Goal: Task Accomplishment & Management: Manage account settings

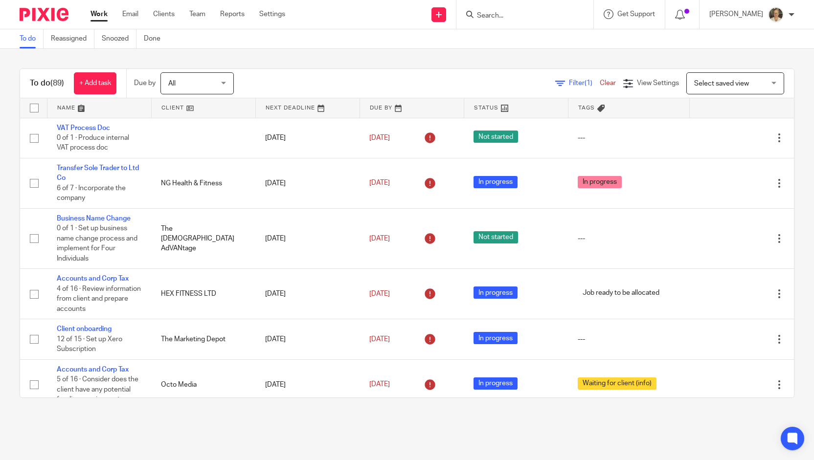
click at [505, 11] on form at bounding box center [528, 14] width 104 height 12
click at [507, 14] on input "Search" at bounding box center [520, 16] width 88 height 9
type input "sdi"
click button "submit" at bounding box center [0, 0] width 0 height 0
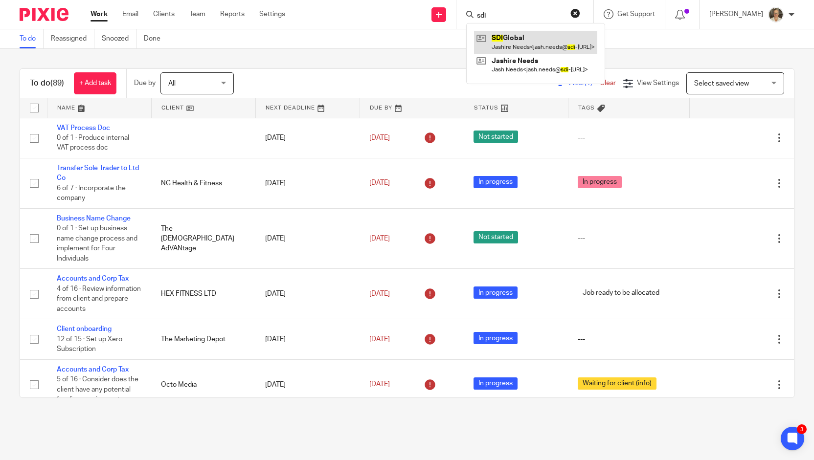
click at [519, 35] on link at bounding box center [535, 42] width 123 height 23
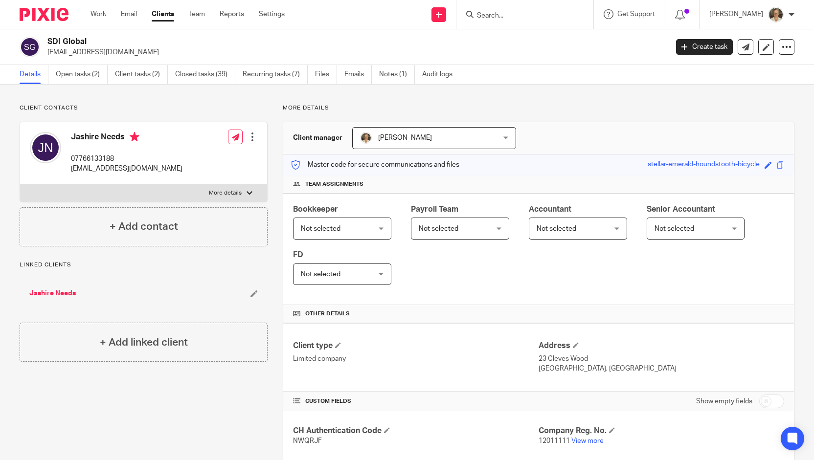
click at [247, 192] on div at bounding box center [250, 193] width 6 height 6
click at [20, 184] on input "More details" at bounding box center [20, 184] width 0 height 0
checkbox input "true"
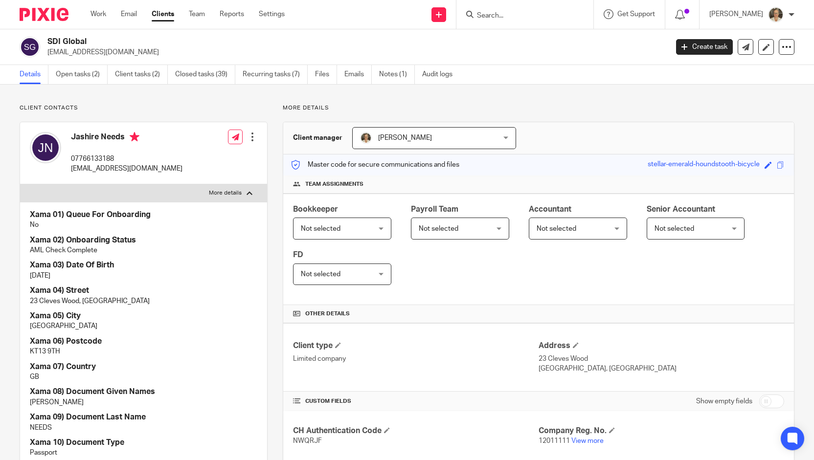
click at [250, 136] on div at bounding box center [253, 137] width 10 height 10
click at [211, 160] on link "Edit contact" at bounding box center [206, 158] width 93 height 14
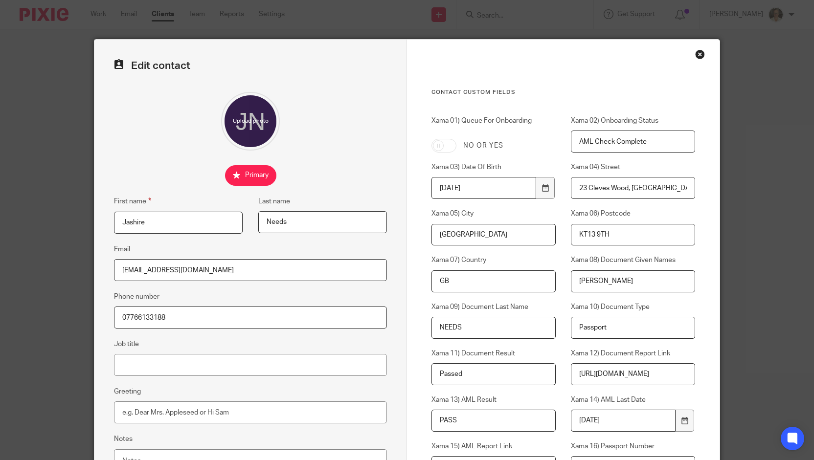
drag, startPoint x: 225, startPoint y: 271, endPoint x: 70, endPoint y: 269, distance: 154.7
click at [70, 269] on div "Edit contact First name Jashire Last name Needs Email jash.needs@sdi-global.co.…" at bounding box center [407, 230] width 814 height 460
paste input ")"
drag, startPoint x: 226, startPoint y: 266, endPoint x: 91, endPoint y: 258, distance: 135.3
click at [94, 258] on div "Edit contact First name Jashire Last name Needs Email jash.needs@sdi-global.co.…" at bounding box center [250, 356] width 313 height 632
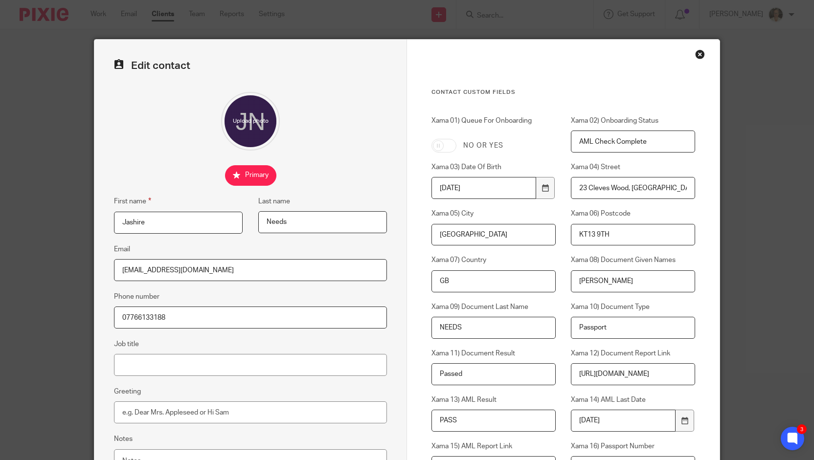
paste input "needs123@gmail.com"
type input "[EMAIL_ADDRESS][DOMAIN_NAME]"
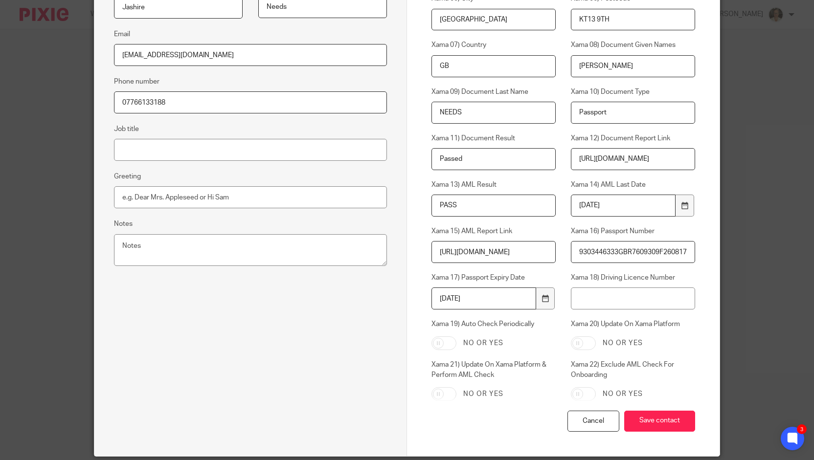
scroll to position [230, 0]
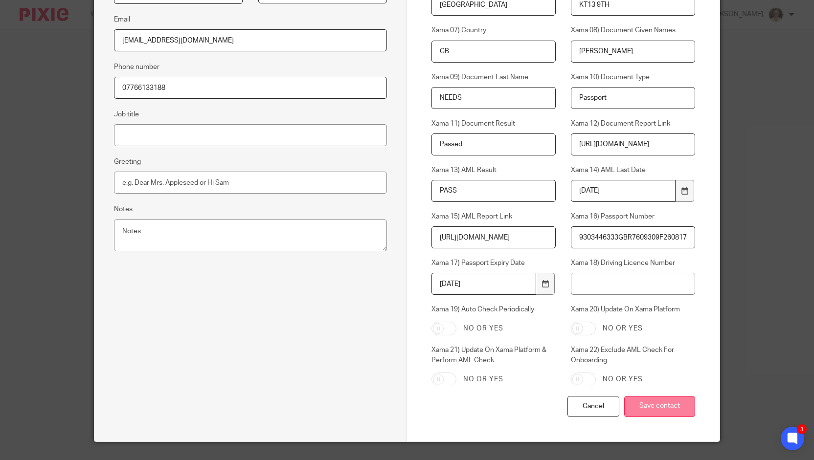
click at [655, 402] on input "Save contact" at bounding box center [659, 406] width 71 height 21
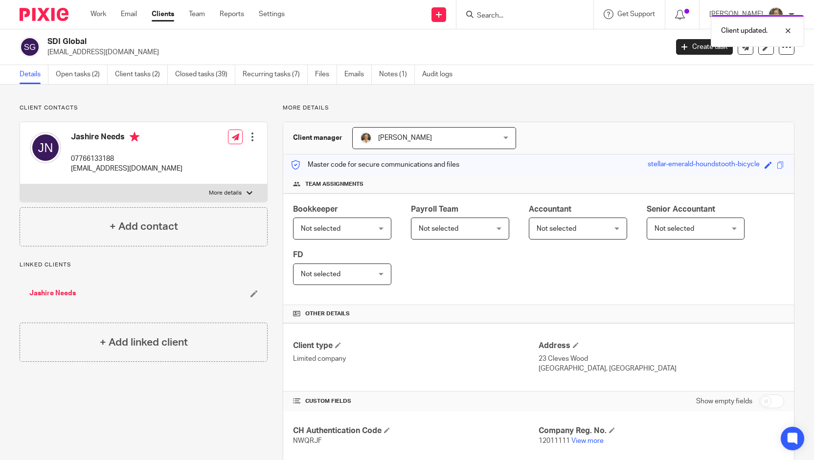
click at [568, 10] on div "Client updated." at bounding box center [605, 28] width 397 height 37
click at [541, 15] on div "Client updated." at bounding box center [605, 28] width 397 height 37
click at [521, 21] on div "Client updated." at bounding box center [605, 28] width 397 height 37
click at [510, 17] on div "Client updated." at bounding box center [605, 28] width 397 height 37
click at [788, 31] on div at bounding box center [781, 31] width 26 height 12
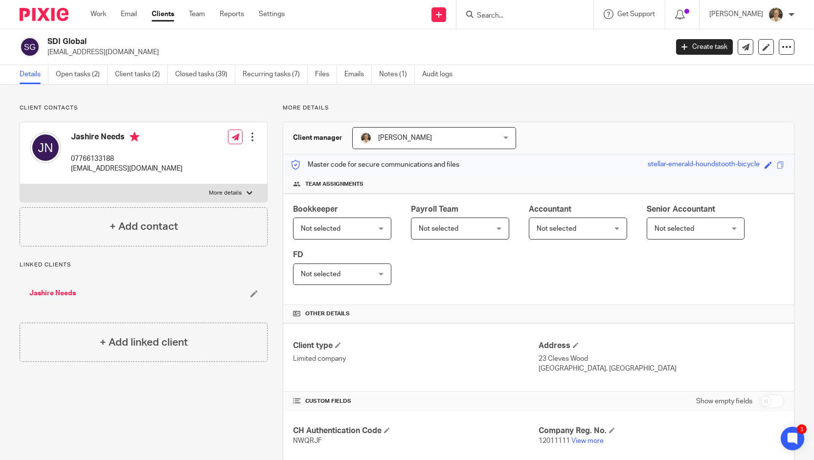
click at [522, 19] on input "Search" at bounding box center [520, 16] width 88 height 9
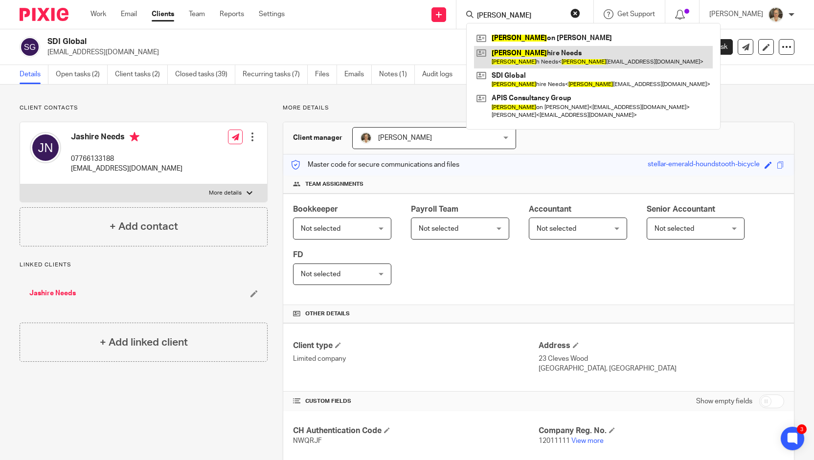
type input "jas"
click at [533, 63] on link at bounding box center [593, 57] width 239 height 23
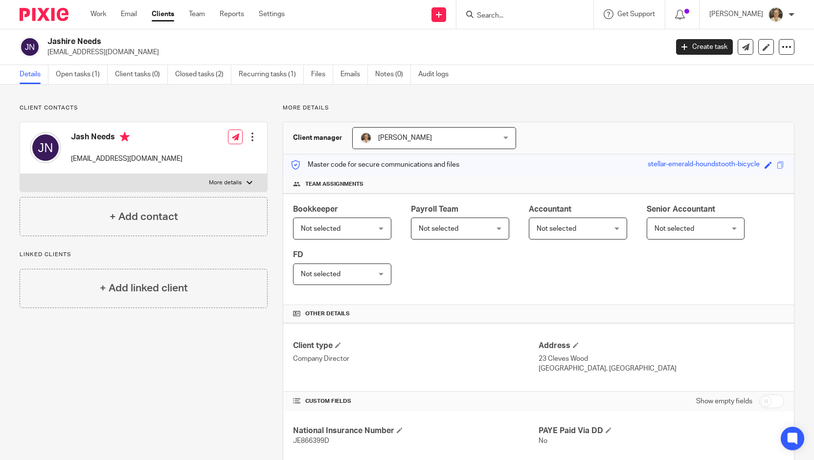
click at [249, 181] on div at bounding box center [250, 183] width 6 height 6
click at [20, 174] on input "More details" at bounding box center [20, 174] width 0 height 0
checkbox input "true"
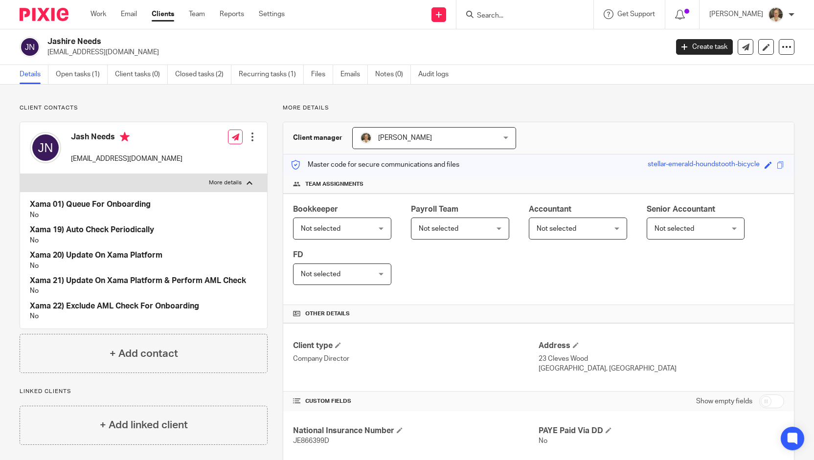
click at [248, 134] on div at bounding box center [253, 137] width 10 height 10
click at [206, 159] on link "Edit contact" at bounding box center [206, 158] width 93 height 14
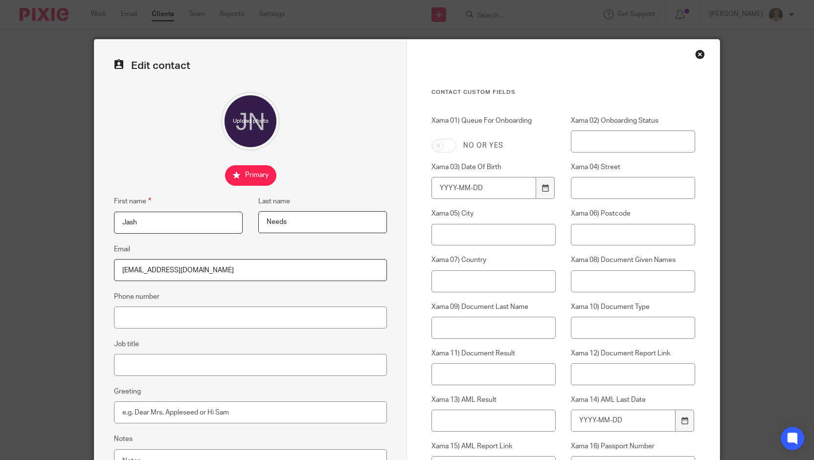
drag, startPoint x: 223, startPoint y: 263, endPoint x: 43, endPoint y: 287, distance: 181.7
click at [43, 287] on div "Edit contact First name [PERSON_NAME] Last name Needs Email [EMAIL_ADDRESS][DOM…" at bounding box center [407, 230] width 814 height 460
paste input "[EMAIL_ADDRESS][DOMAIN_NAME]"
type input "[EMAIL_ADDRESS][DOMAIN_NAME]"
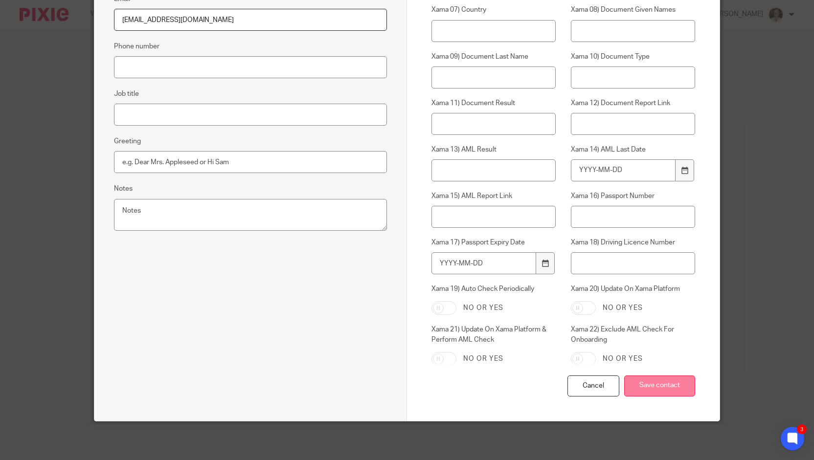
click at [649, 387] on input "Save contact" at bounding box center [659, 386] width 71 height 21
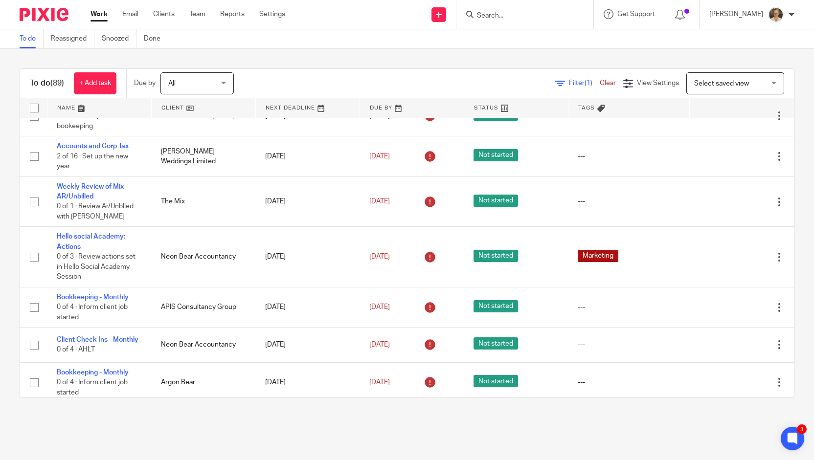
scroll to position [1513, 0]
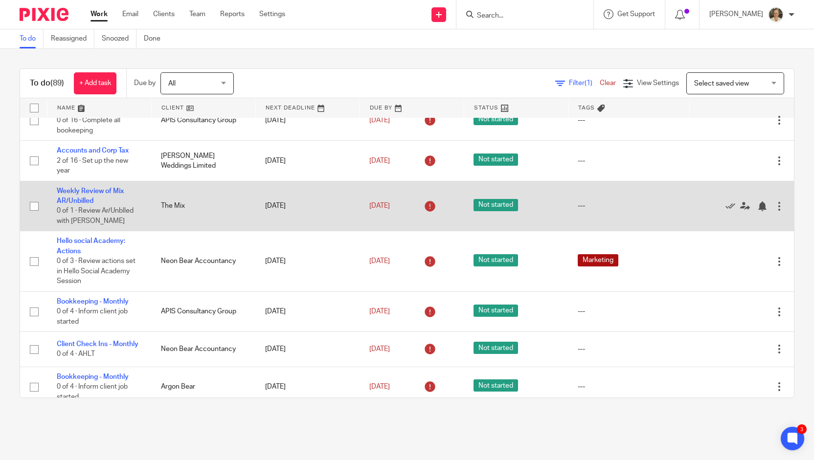
click at [702, 211] on div at bounding box center [737, 206] width 75 height 10
click at [726, 211] on icon at bounding box center [731, 207] width 10 height 10
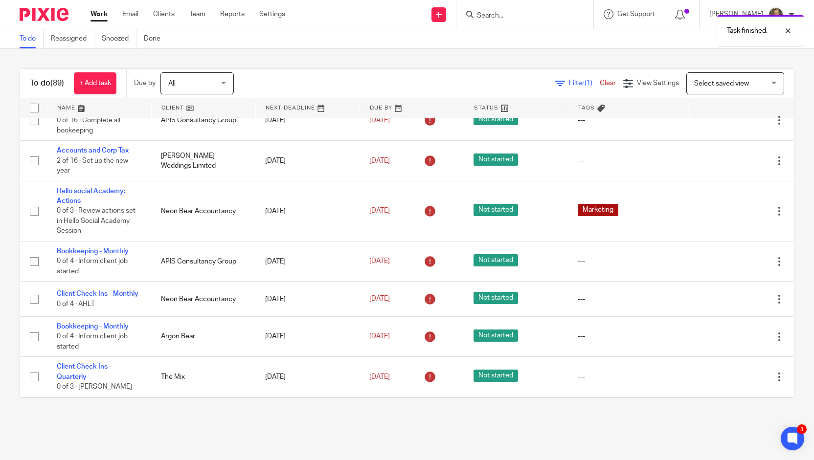
click at [726, 216] on icon at bounding box center [731, 212] width 10 height 10
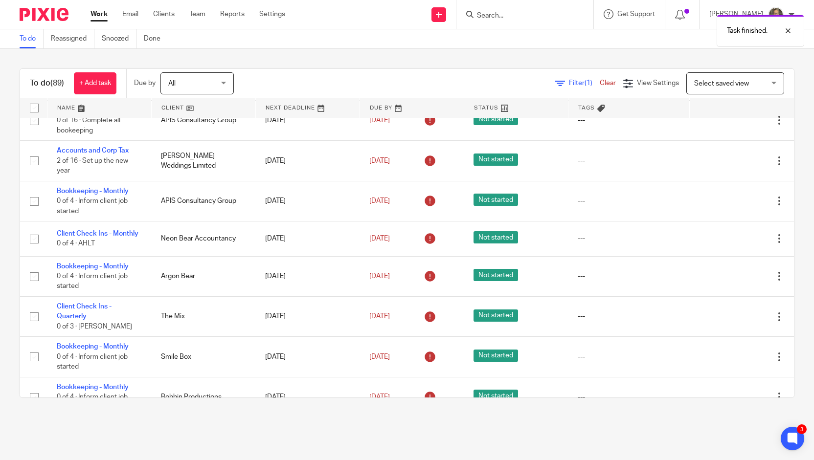
click at [705, 213] on div "Edit task Delete" at bounding box center [742, 201] width 85 height 24
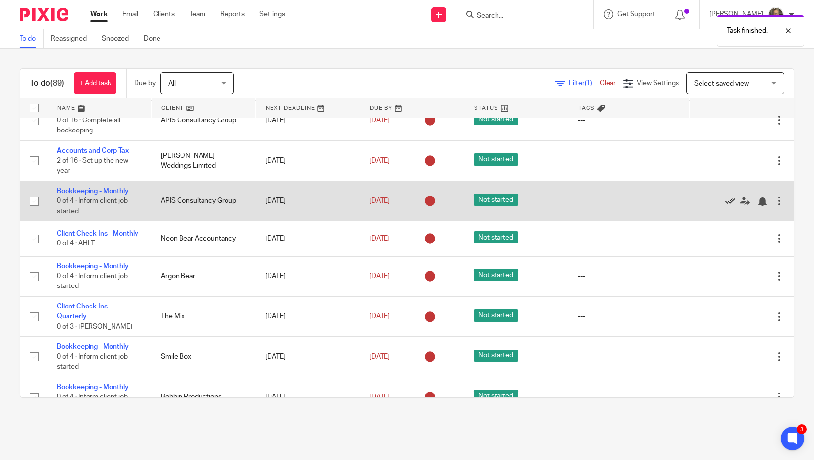
click at [726, 207] on icon at bounding box center [731, 202] width 10 height 10
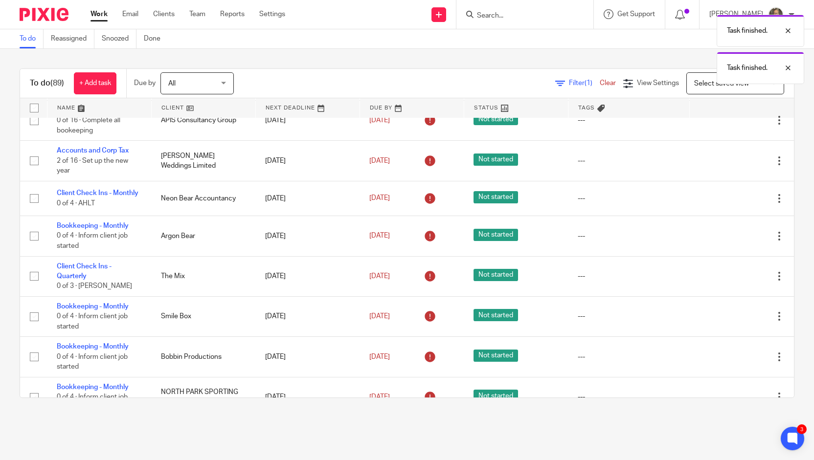
click at [726, 204] on icon at bounding box center [731, 199] width 10 height 10
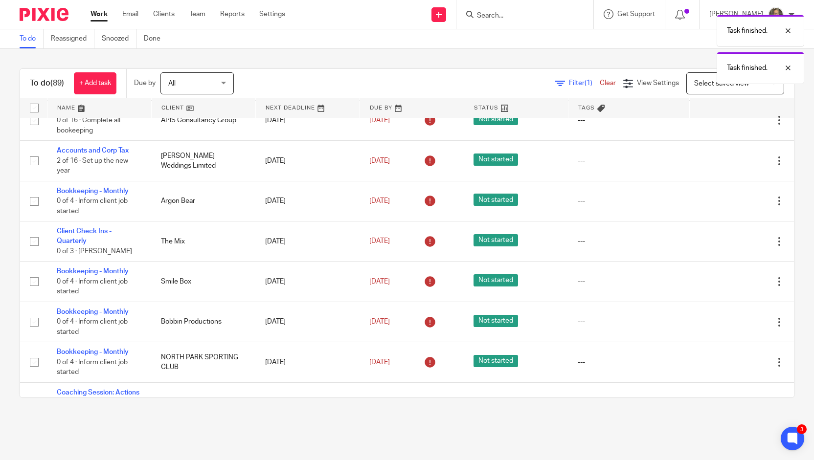
click at [726, 207] on icon at bounding box center [731, 202] width 10 height 10
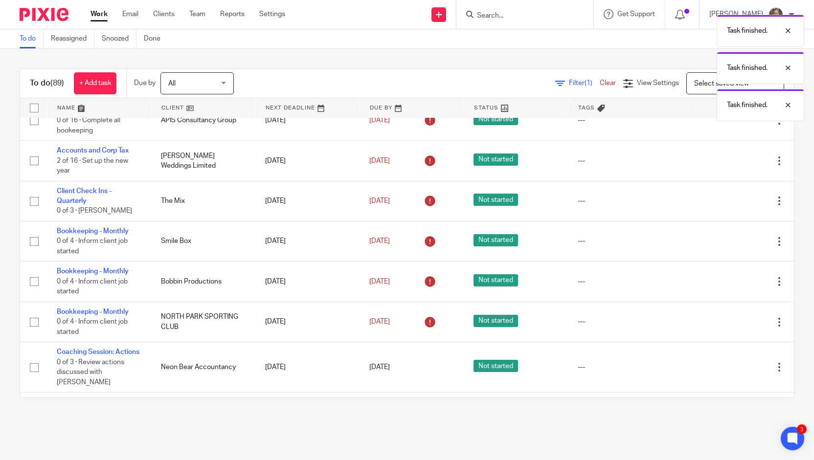
click at [726, 206] on icon at bounding box center [731, 201] width 10 height 10
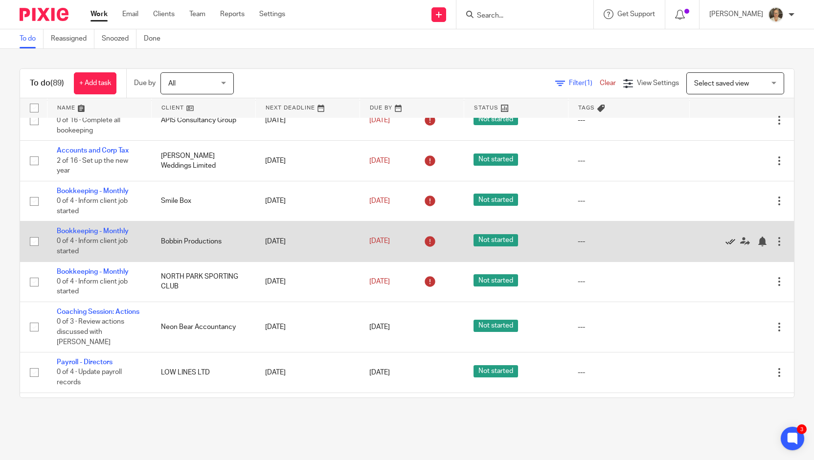
click at [726, 247] on icon at bounding box center [731, 242] width 10 height 10
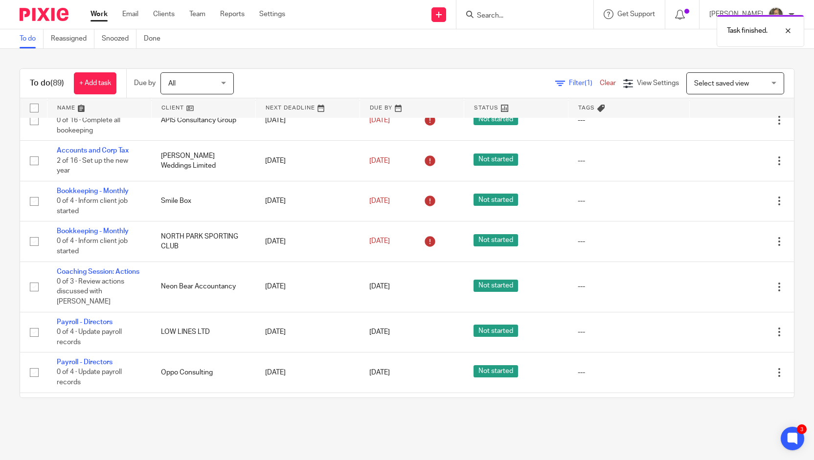
click at [726, 247] on icon at bounding box center [731, 242] width 10 height 10
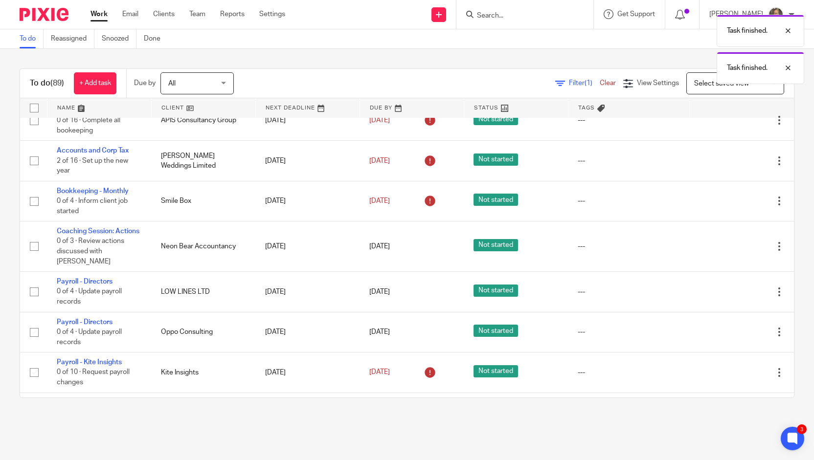
click at [709, 259] on div "Edit task Delete" at bounding box center [742, 246] width 85 height 24
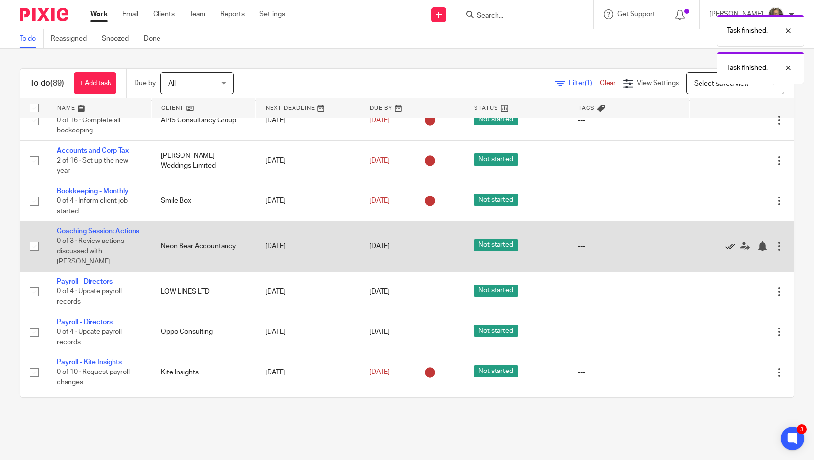
click at [726, 252] on icon at bounding box center [731, 247] width 10 height 10
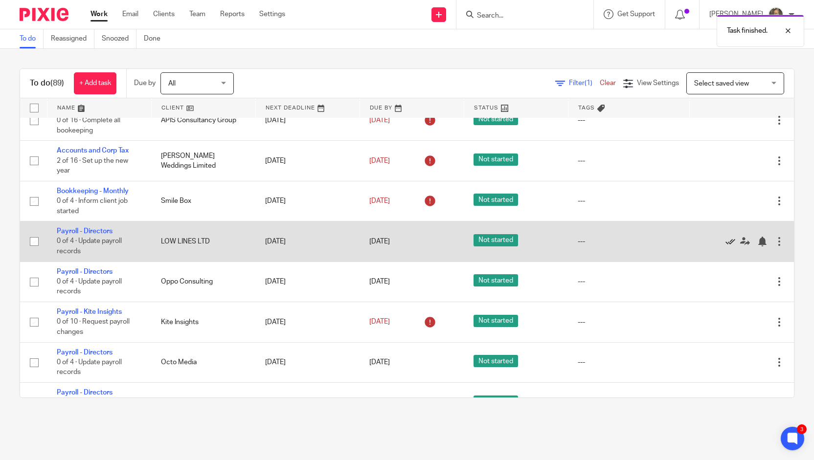
click at [726, 247] on icon at bounding box center [731, 242] width 10 height 10
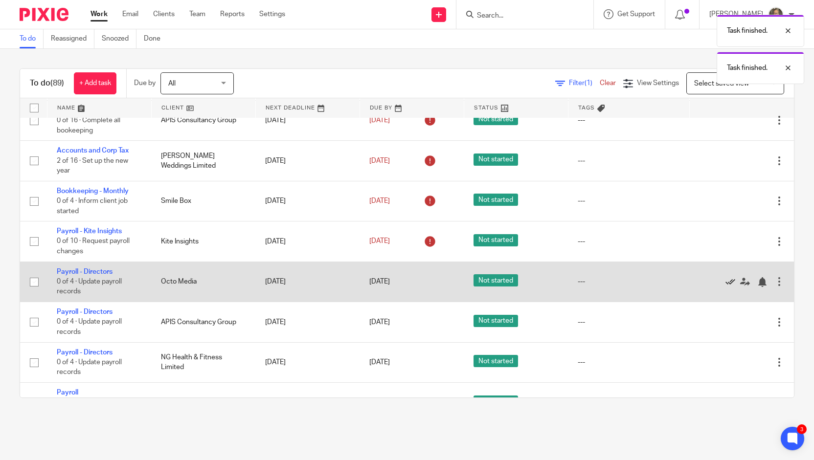
click at [726, 287] on icon at bounding box center [731, 282] width 10 height 10
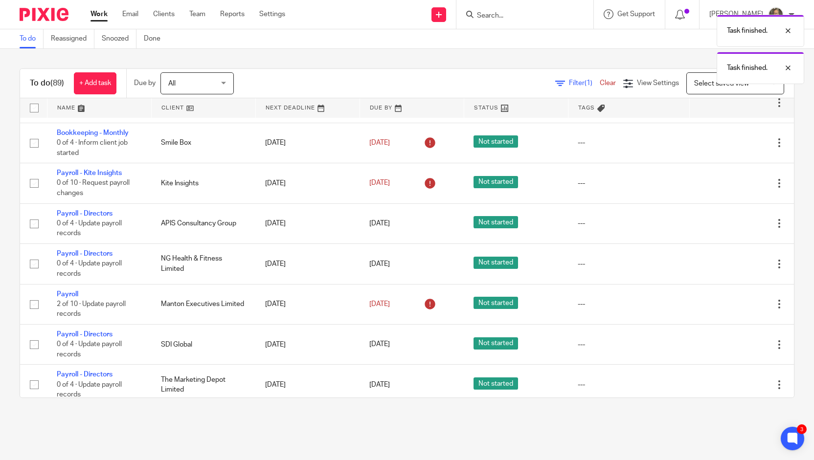
scroll to position [1579, 0]
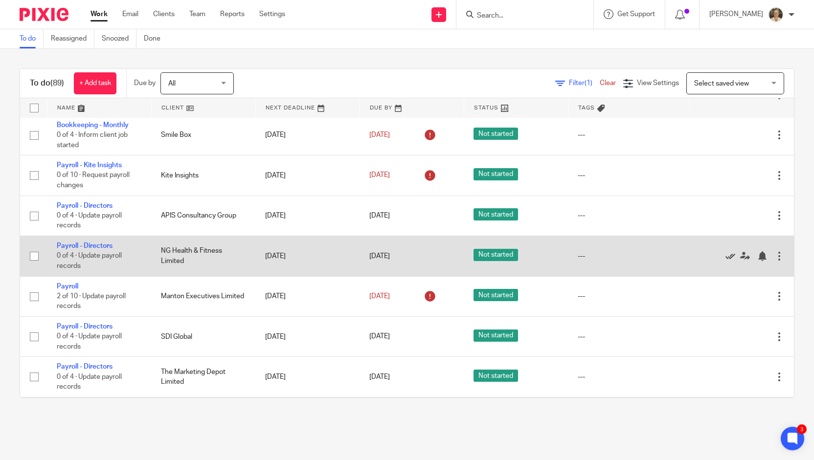
click at [726, 261] on icon at bounding box center [731, 257] width 10 height 10
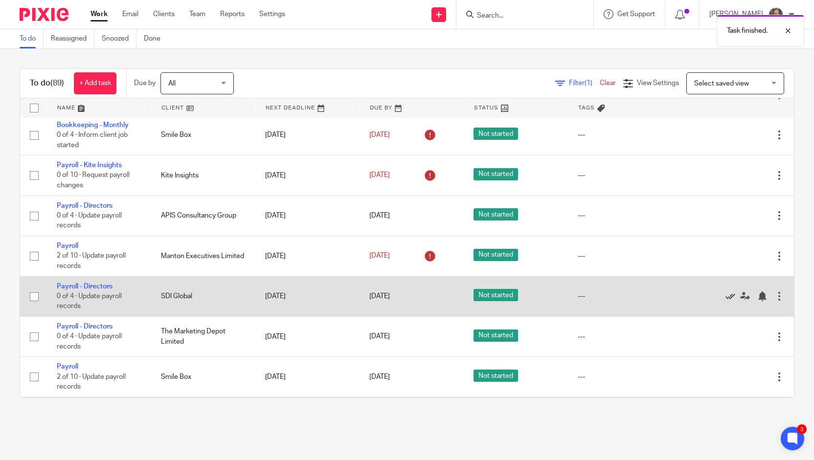
click at [726, 301] on icon at bounding box center [731, 297] width 10 height 10
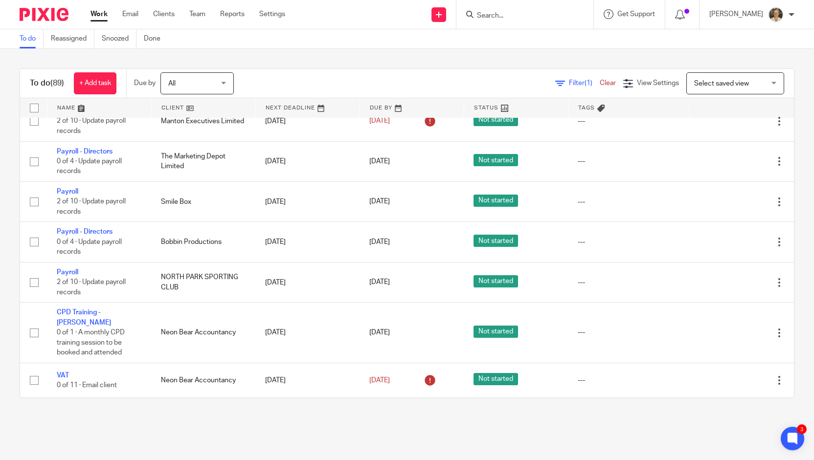
scroll to position [1729, 0]
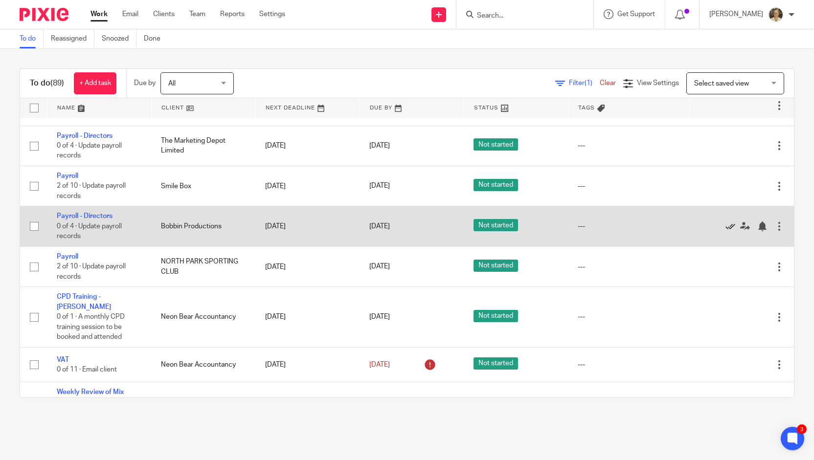
click at [726, 231] on icon at bounding box center [731, 227] width 10 height 10
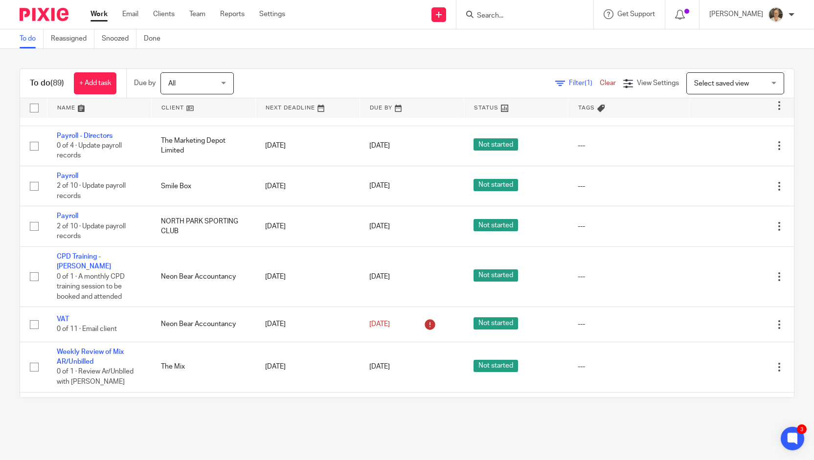
click at [505, 18] on input "Search" at bounding box center [520, 16] width 88 height 9
type input "NORT"
click at [521, 39] on link at bounding box center [556, 42] width 165 height 23
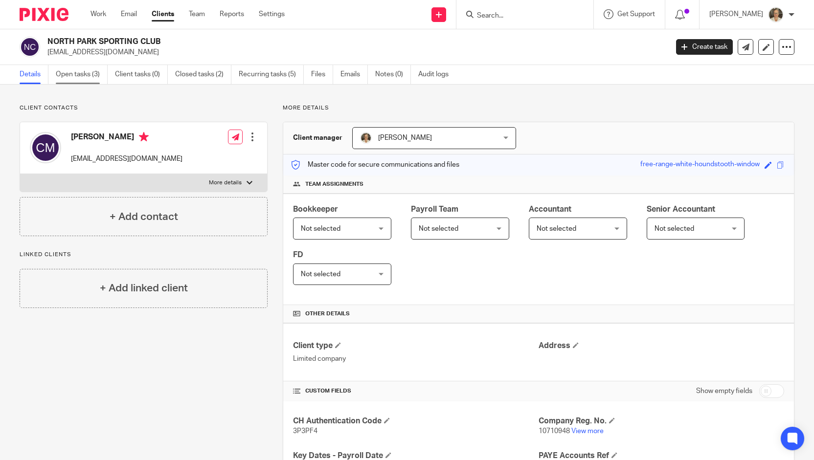
click at [64, 78] on link "Open tasks (3)" at bounding box center [82, 74] width 52 height 19
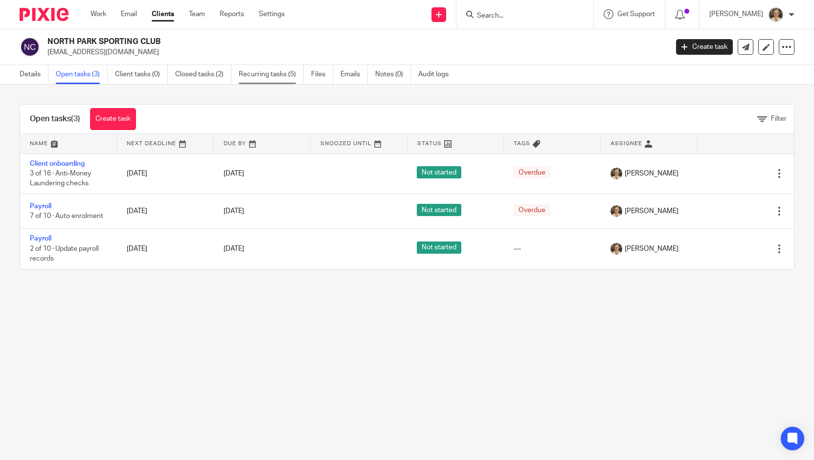
click at [248, 69] on link "Recurring tasks (5)" at bounding box center [271, 74] width 65 height 19
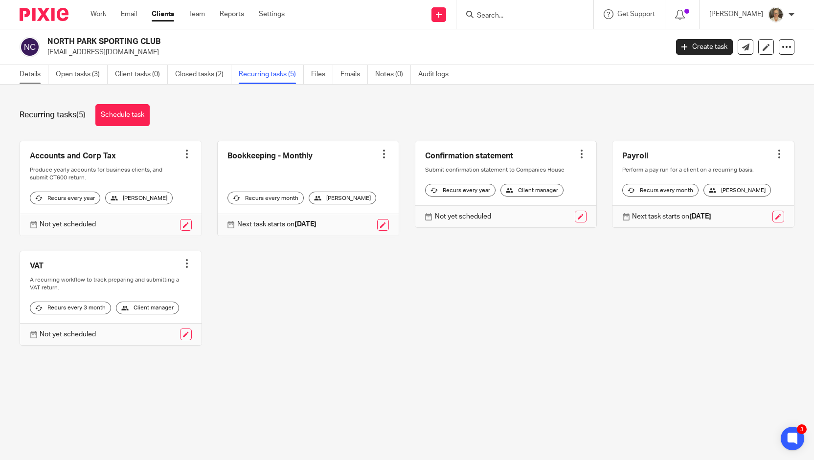
click at [32, 72] on link "Details" at bounding box center [34, 74] width 29 height 19
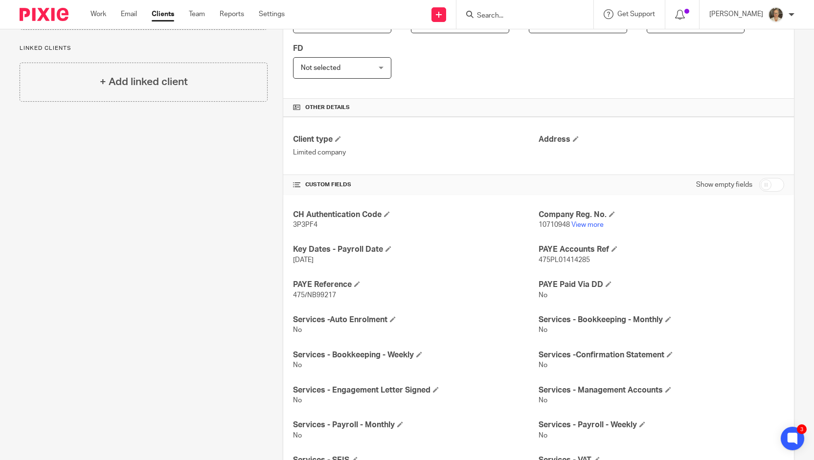
scroll to position [291, 0]
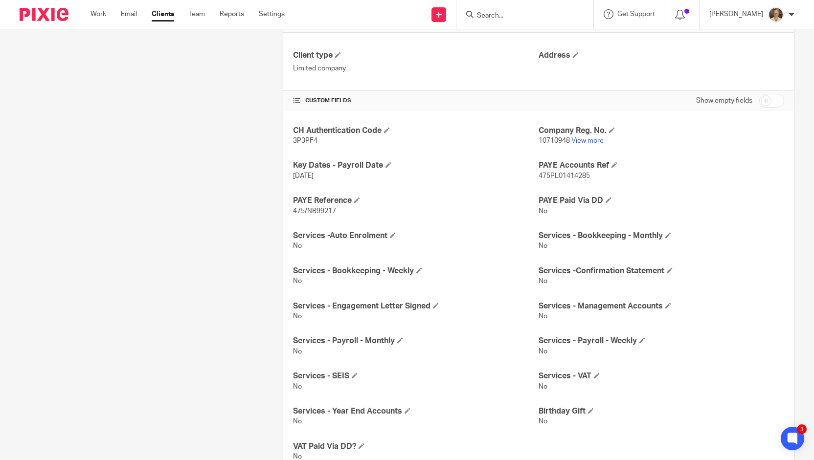
click at [770, 96] on input "checkbox" at bounding box center [771, 101] width 25 height 14
checkbox input "true"
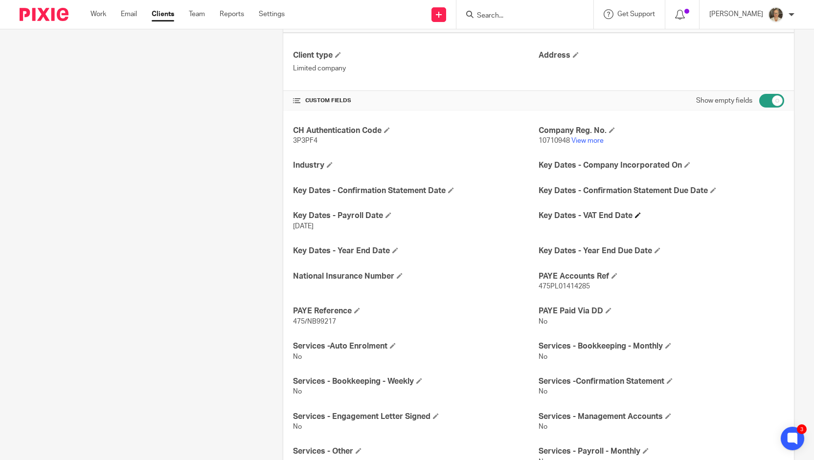
click at [630, 212] on h4 "Key Dates - VAT End Date" at bounding box center [662, 216] width 246 height 10
click at [635, 214] on span at bounding box center [638, 215] width 6 height 6
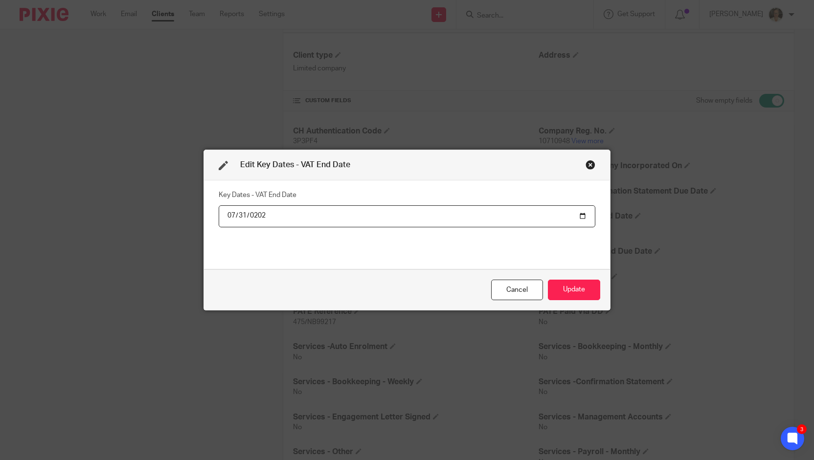
type input "2025-07-31"
click at [570, 295] on button "Update" at bounding box center [574, 290] width 52 height 21
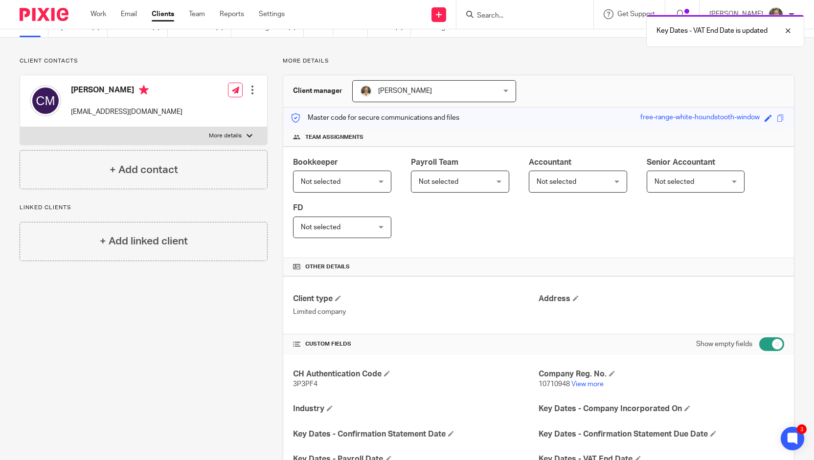
scroll to position [0, 0]
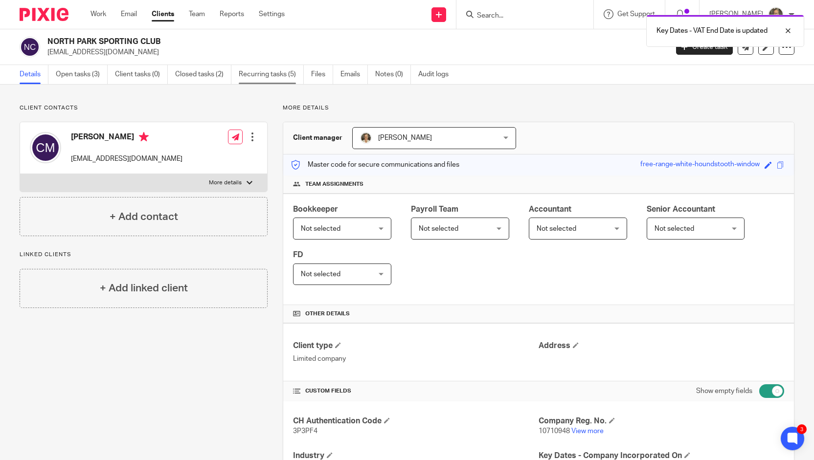
click at [264, 83] on link "Recurring tasks (5)" at bounding box center [271, 74] width 65 height 19
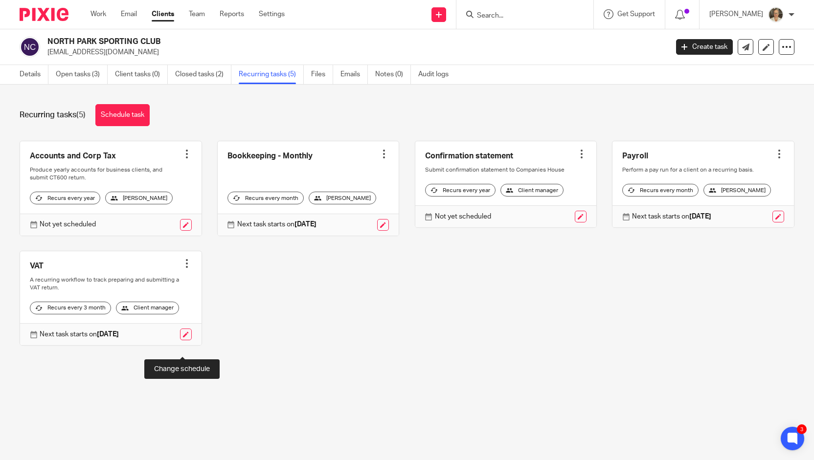
click at [182, 341] on link at bounding box center [186, 335] width 12 height 12
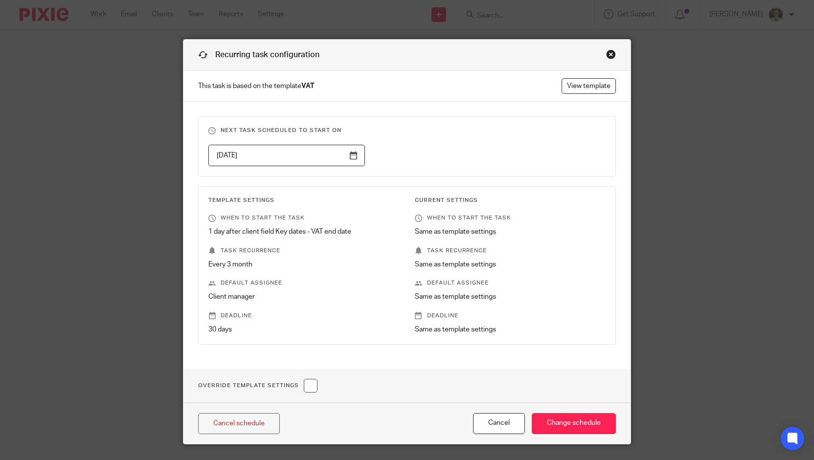
click at [351, 151] on input "[DATE]" at bounding box center [286, 156] width 157 height 22
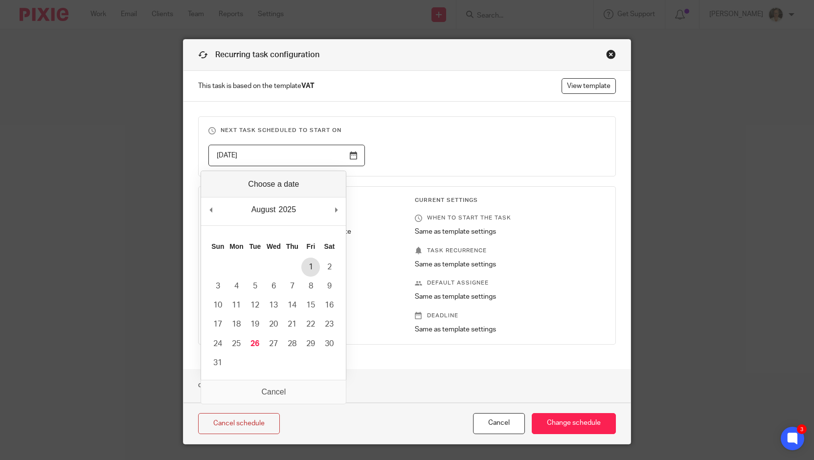
type input "[DATE]"
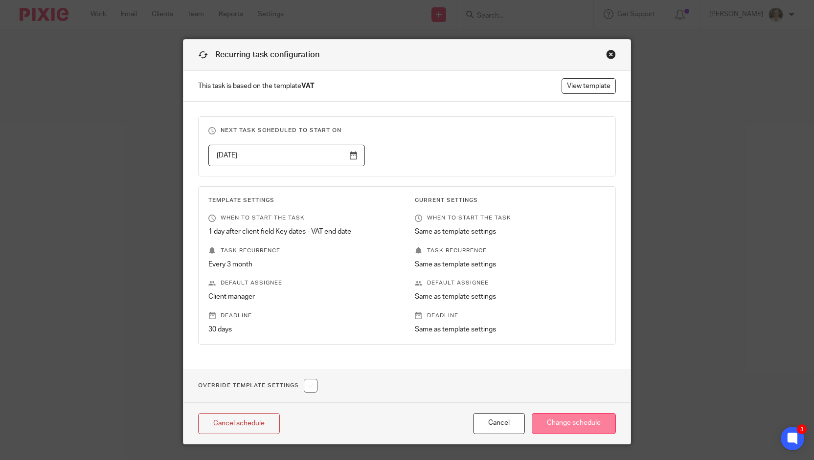
click at [558, 416] on input "Change schedule" at bounding box center [574, 423] width 84 height 21
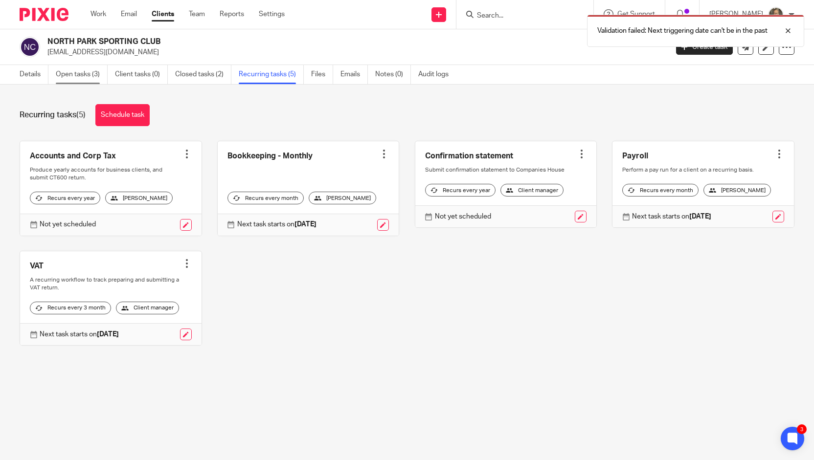
click at [87, 73] on link "Open tasks (3)" at bounding box center [82, 74] width 52 height 19
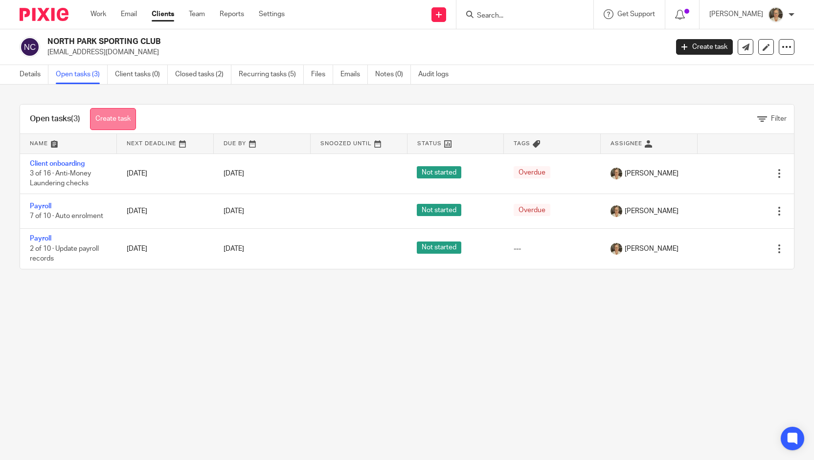
click at [118, 118] on link "Create task" at bounding box center [113, 119] width 46 height 22
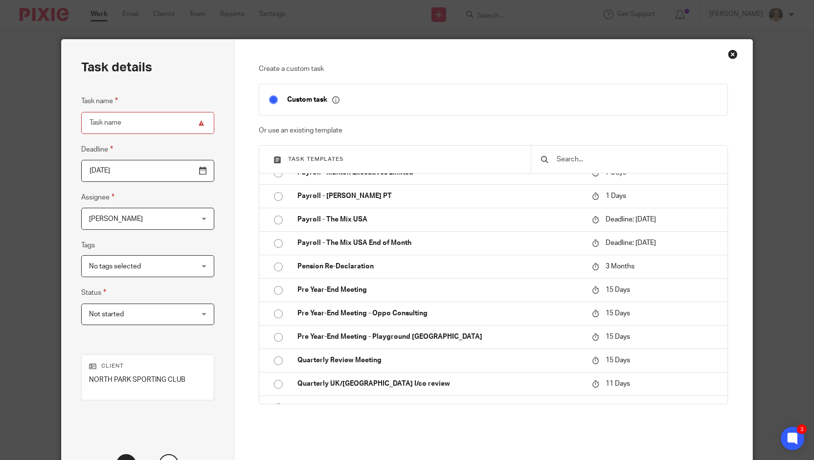
scroll to position [1367, 0]
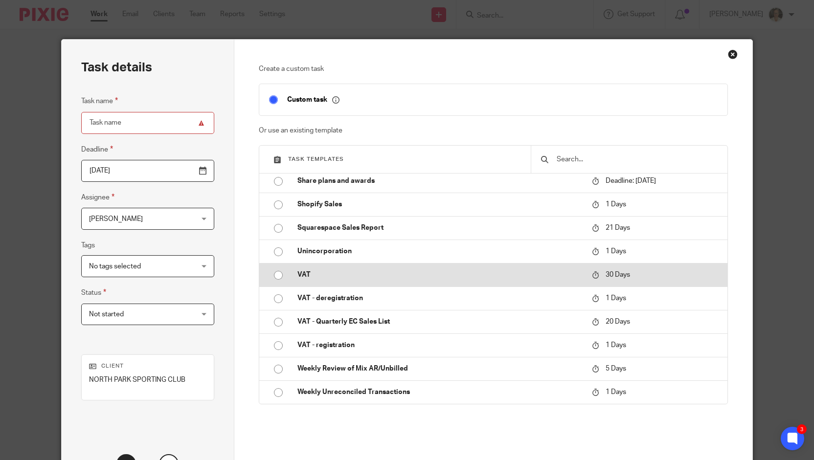
click at [323, 274] on p "VAT" at bounding box center [440, 275] width 285 height 10
type input "[DATE]"
type input "VAT"
checkbox input "false"
radio input "true"
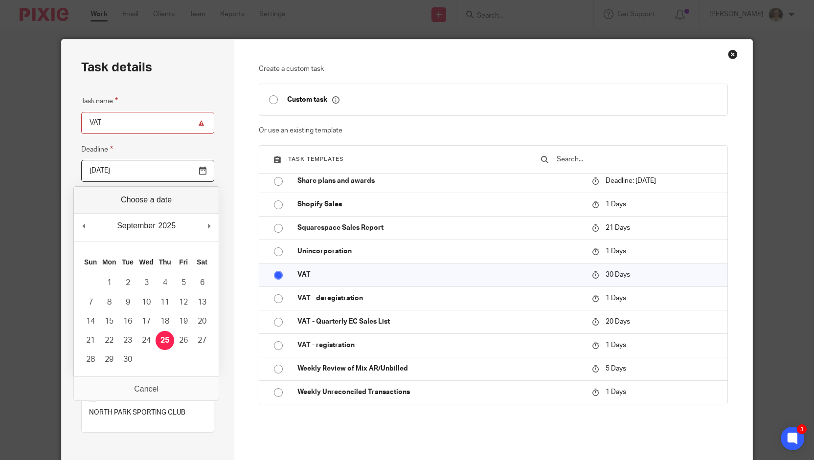
click at [159, 173] on input "2025-09-25" at bounding box center [147, 171] width 133 height 22
type input "2025-08-26"
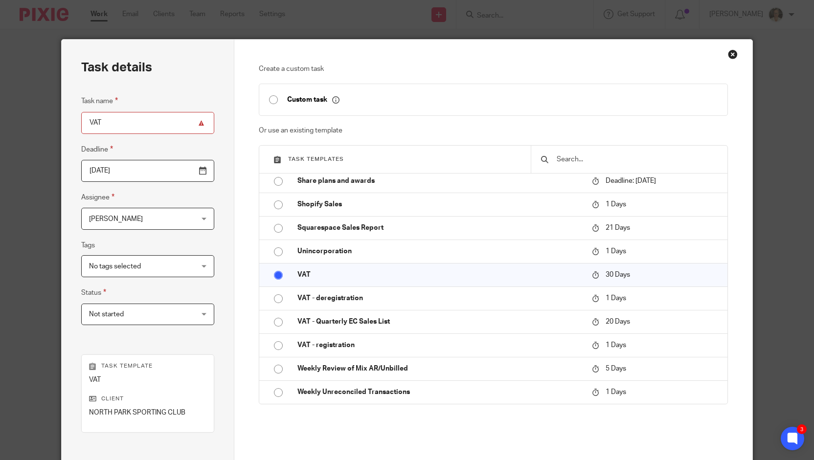
click at [159, 223] on span "[PERSON_NAME]" at bounding box center [139, 218] width 100 height 21
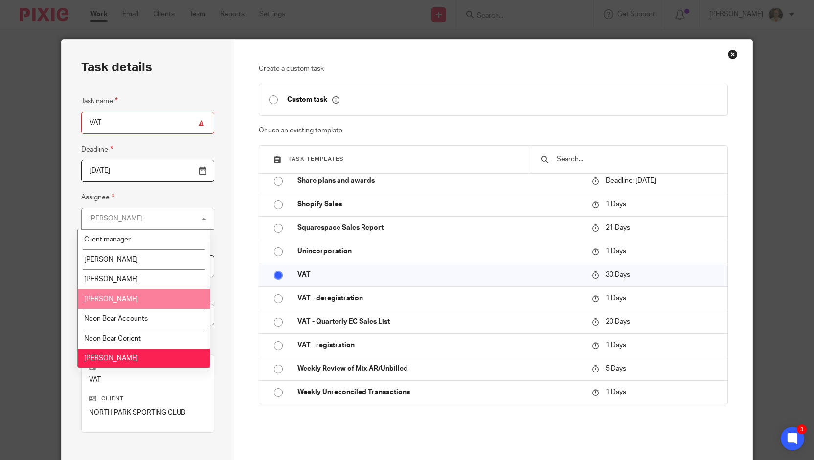
click at [134, 294] on li "[PERSON_NAME]" at bounding box center [144, 299] width 133 height 20
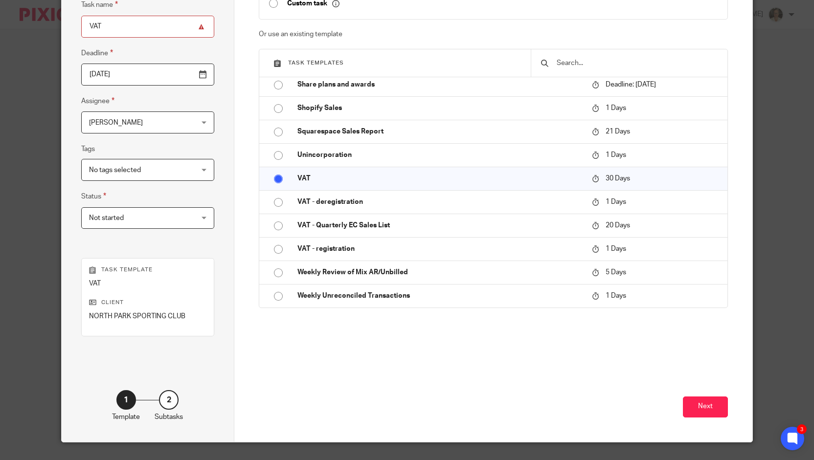
scroll to position [117, 0]
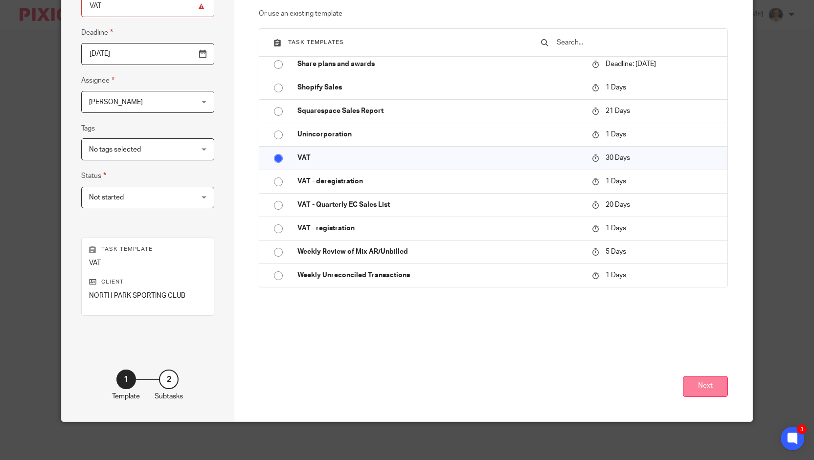
click at [712, 389] on button "Next" at bounding box center [705, 386] width 45 height 21
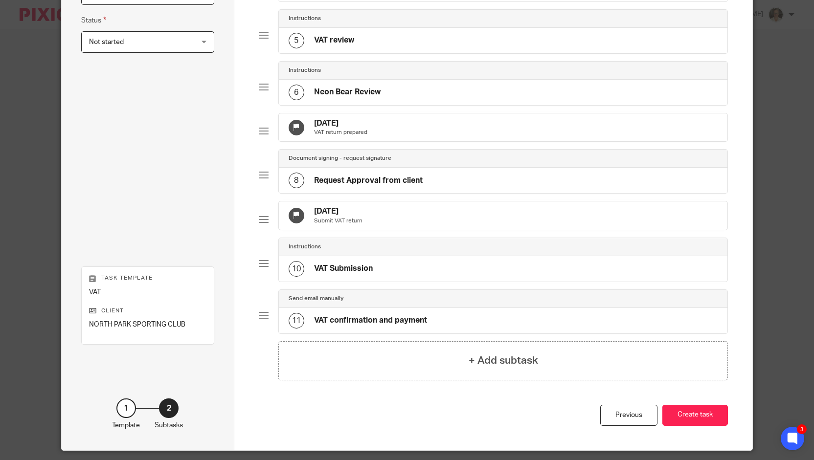
scroll to position [320, 0]
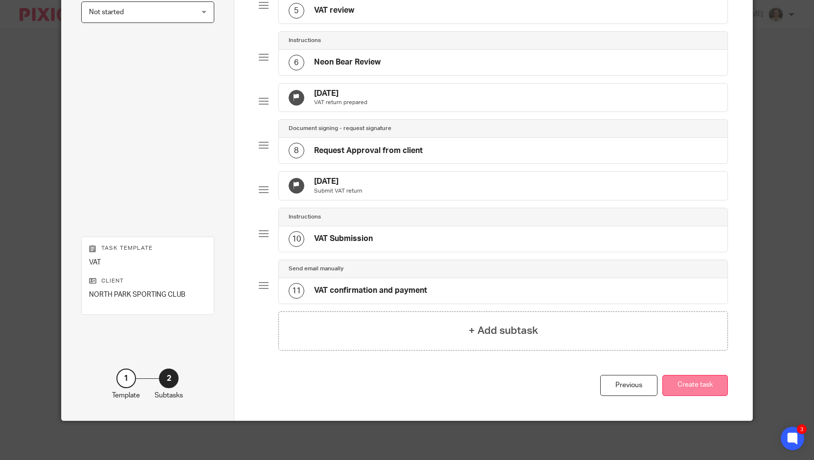
click at [691, 380] on button "Create task" at bounding box center [696, 385] width 66 height 21
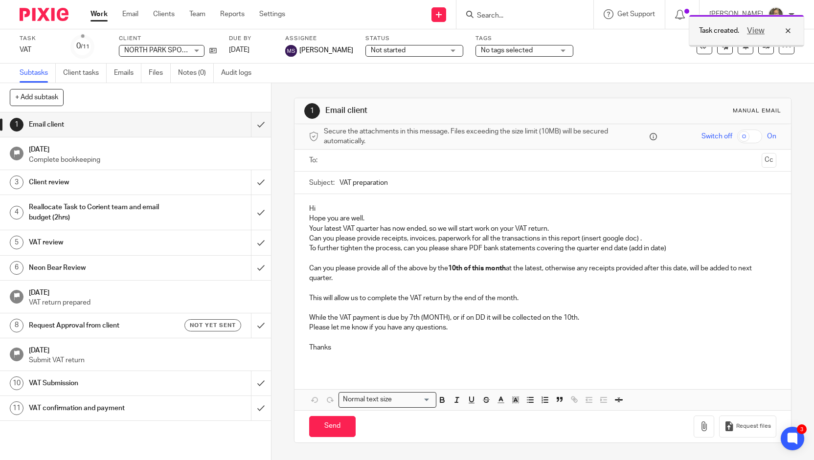
click at [788, 27] on div "View" at bounding box center [766, 31] width 55 height 12
click at [96, 12] on link "Work" at bounding box center [99, 14] width 17 height 10
